Goal: Task Accomplishment & Management: Use online tool/utility

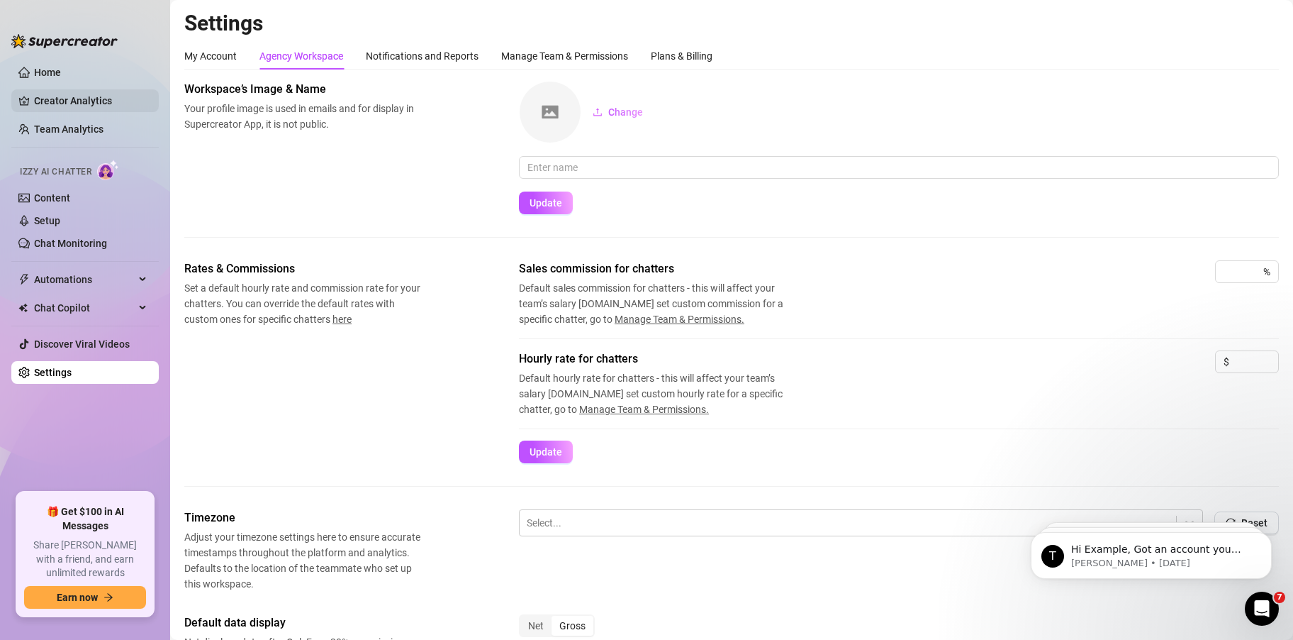
click at [82, 100] on link "Creator Analytics" at bounding box center [90, 100] width 113 height 23
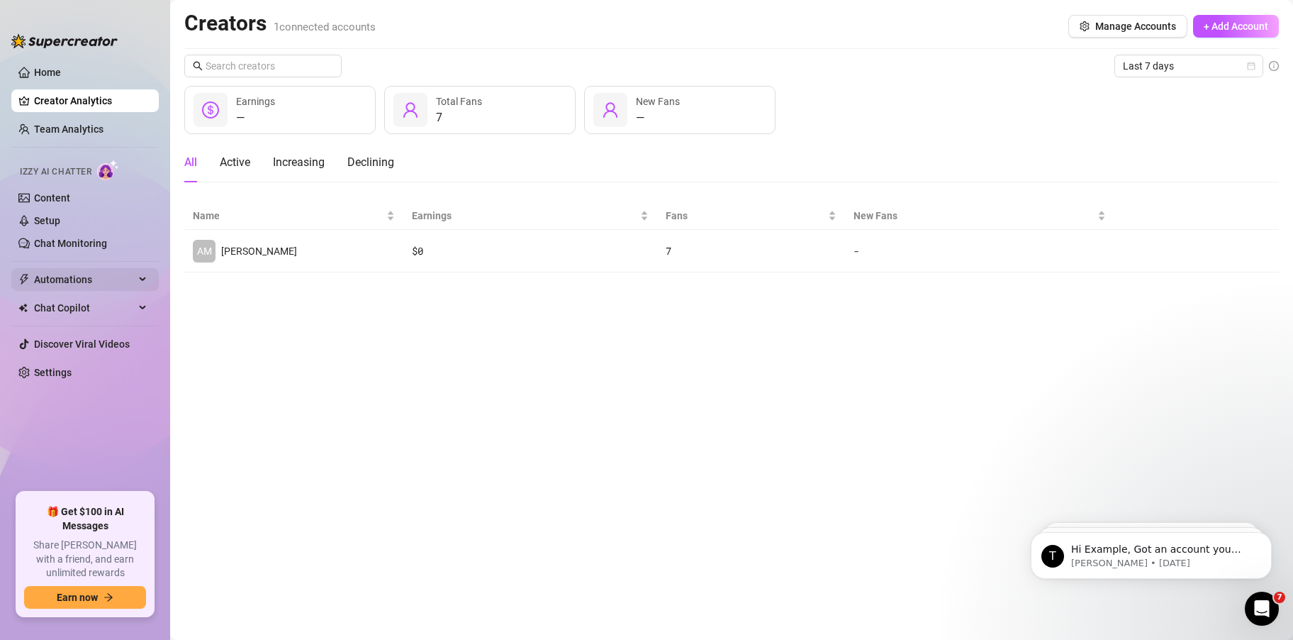
click at [73, 276] on span "Automations" at bounding box center [84, 279] width 101 height 23
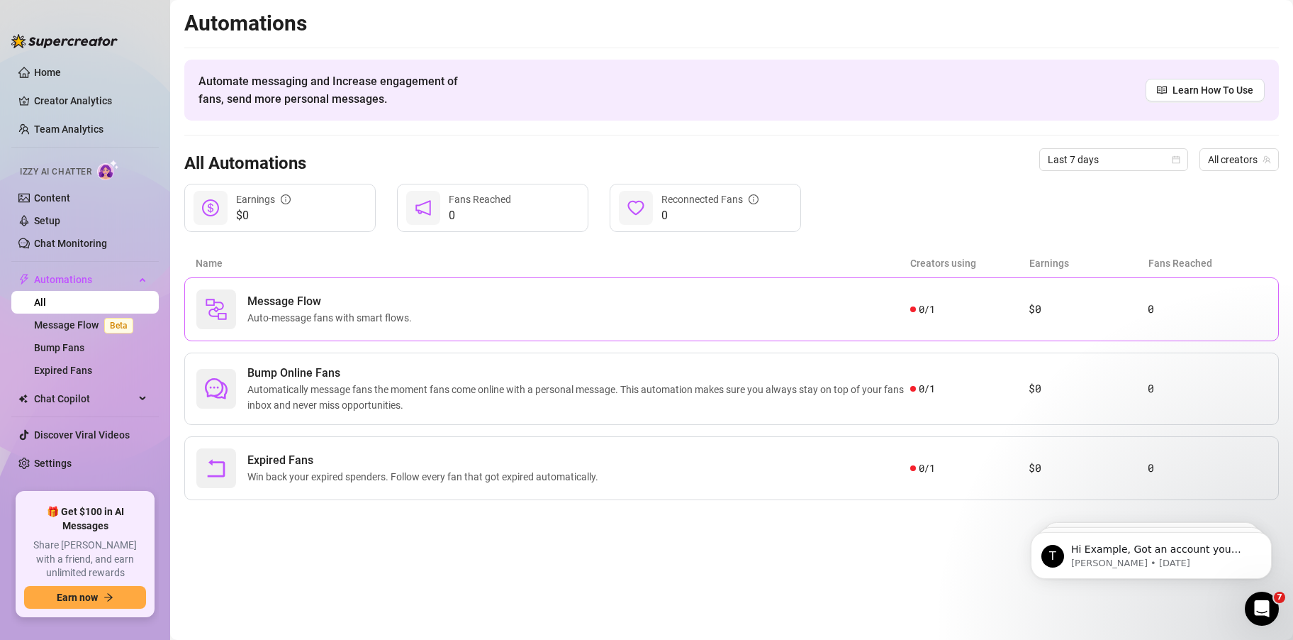
click at [403, 313] on span "Auto-message fans with smart flows." at bounding box center [332, 318] width 170 height 16
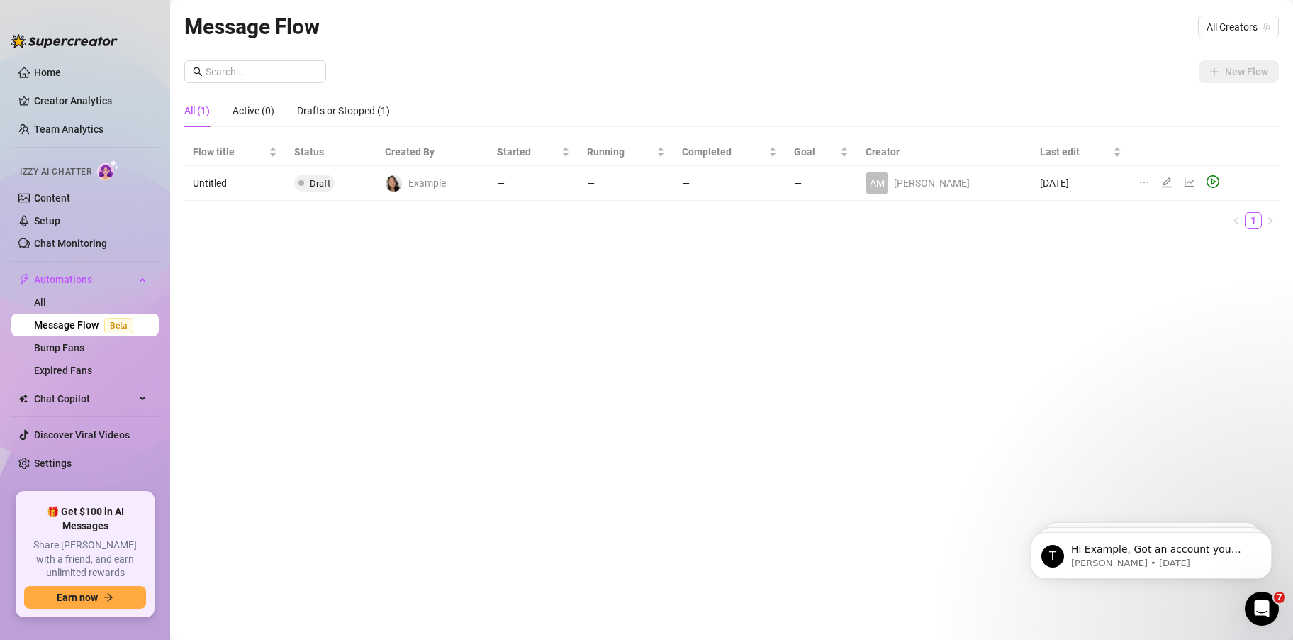
click at [1165, 184] on icon "edit" at bounding box center [1167, 182] width 11 height 11
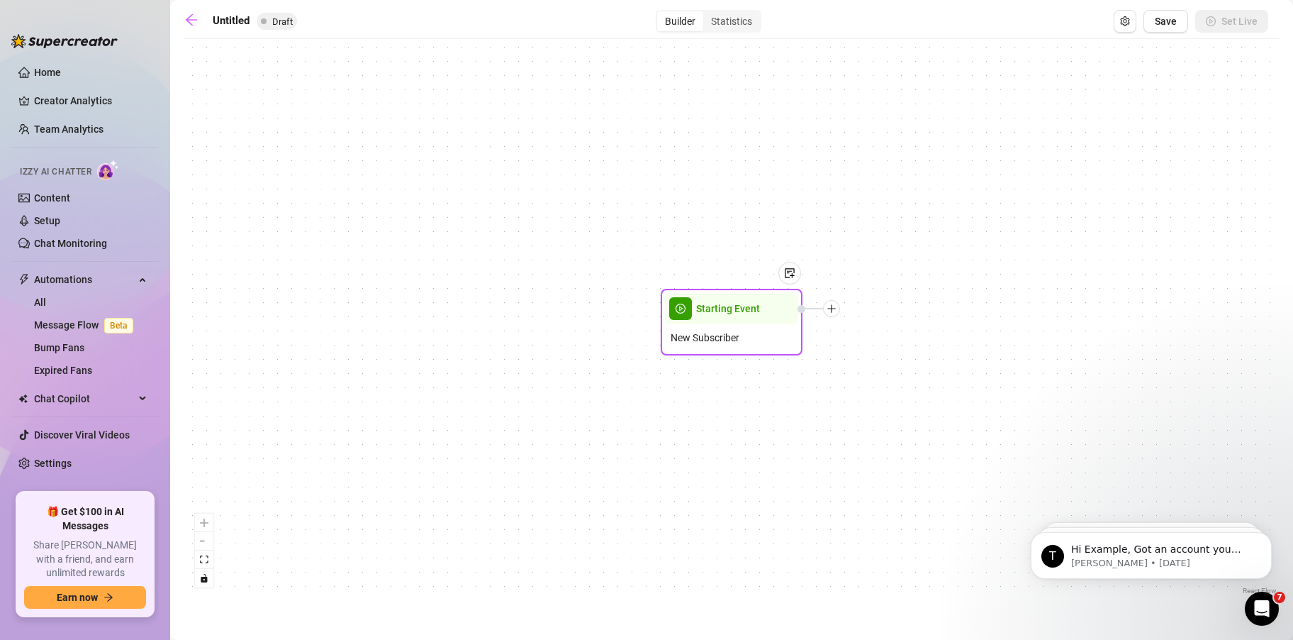
click at [763, 335] on div "New Subscriber" at bounding box center [731, 337] width 133 height 27
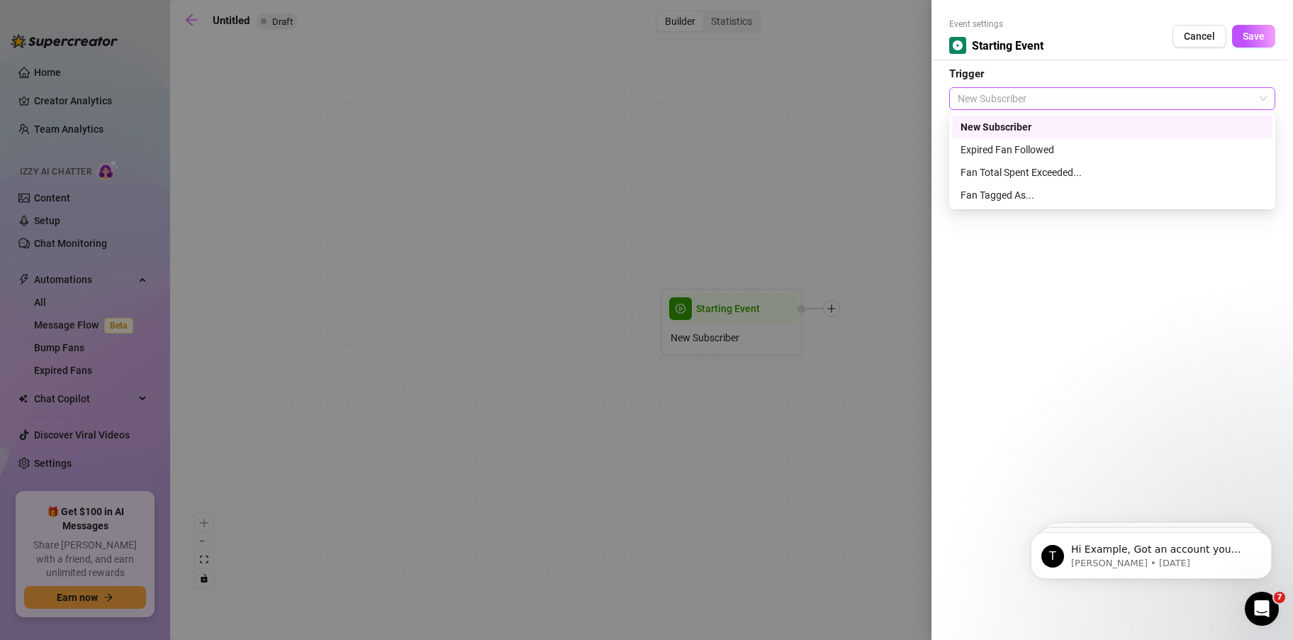
click at [1130, 99] on span "New Subscriber" at bounding box center [1112, 98] width 309 height 21
drag, startPoint x: 1052, startPoint y: 260, endPoint x: 1118, endPoint y: 150, distance: 128.6
click at [1051, 260] on div "Event settings Starting Event Cancel Save Trigger New Subscriber" at bounding box center [1113, 320] width 362 height 640
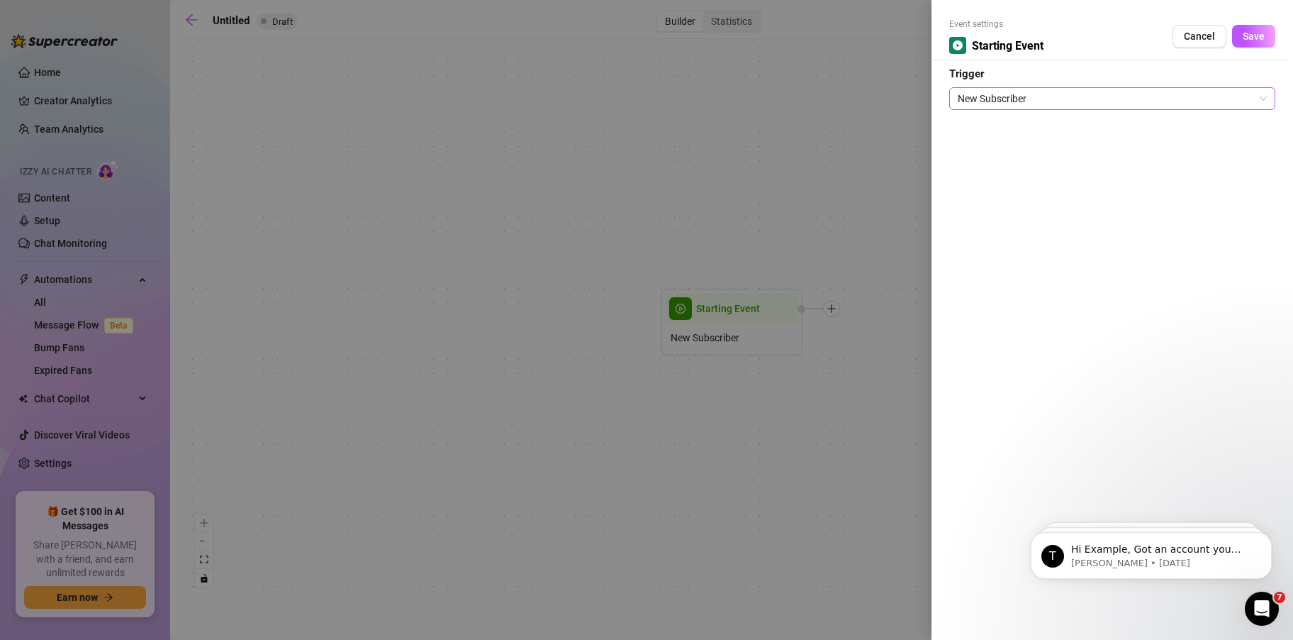
click at [1071, 103] on span "New Subscriber" at bounding box center [1112, 98] width 309 height 21
click at [1186, 32] on span "Cancel" at bounding box center [1199, 35] width 31 height 11
